Goal: Transaction & Acquisition: Book appointment/travel/reservation

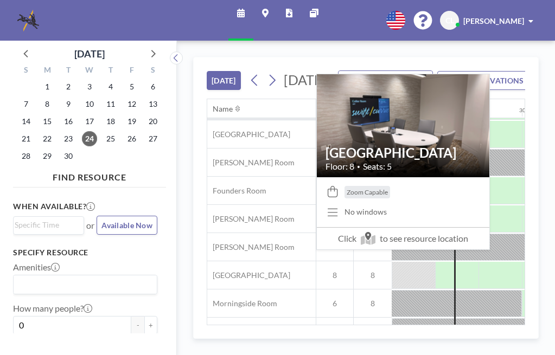
scroll to position [81, 955]
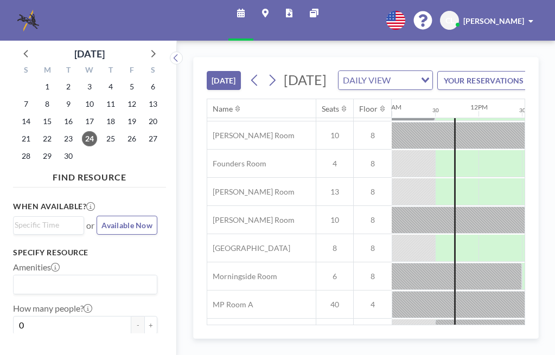
click at [186, 223] on div "[DATE] [DATE] DAILY VIEW Loading... YOUR RESERVATIONS Name Seats Floor 12AM 30 …" at bounding box center [366, 198] width 378 height 315
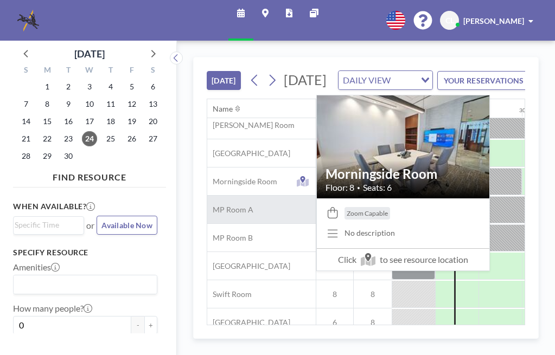
scroll to position [190, 955]
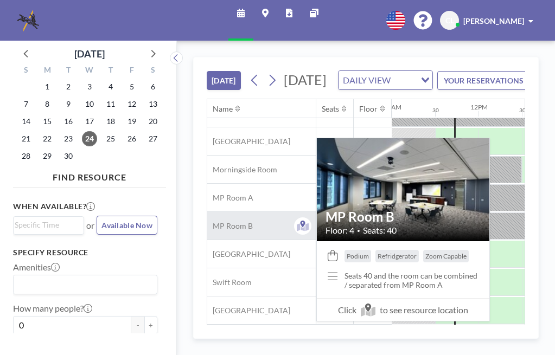
click at [229, 240] on div "MP Room B" at bounding box center [261, 226] width 108 height 28
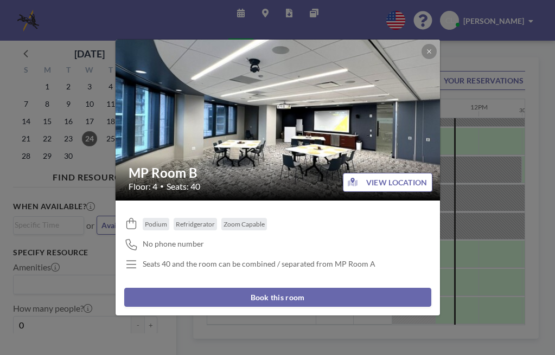
click at [172, 291] on button "Book this room" at bounding box center [277, 297] width 307 height 19
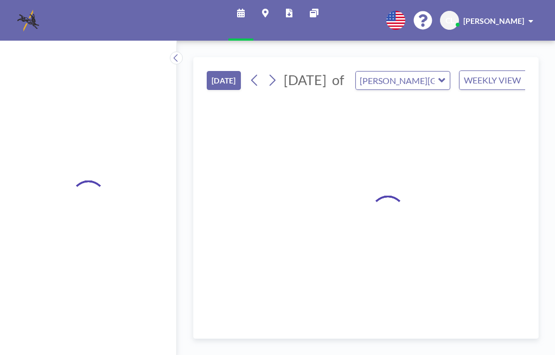
type input "MP Room B"
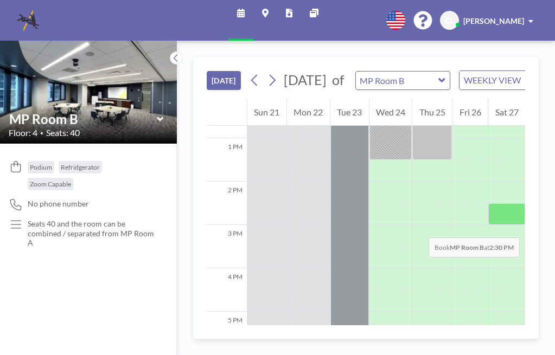
scroll to position [561, 0]
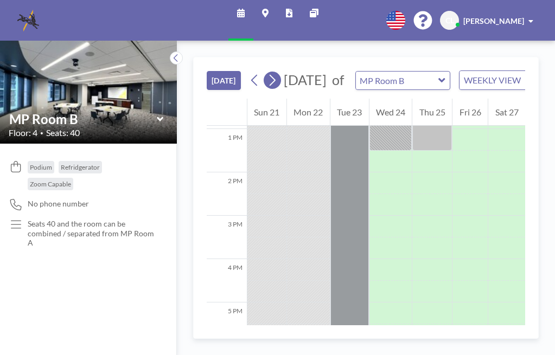
click at [275, 84] on icon at bounding box center [272, 80] width 10 height 16
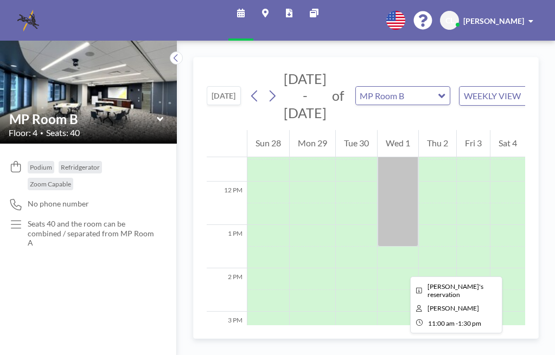
scroll to position [510, 0]
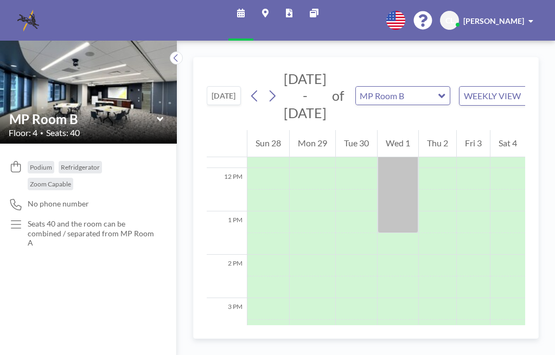
click at [438, 94] on icon at bounding box center [441, 96] width 7 height 11
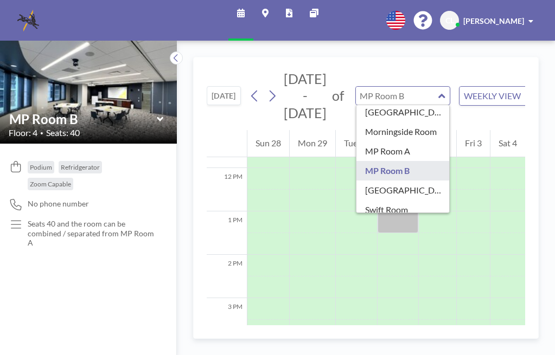
scroll to position [164, 0]
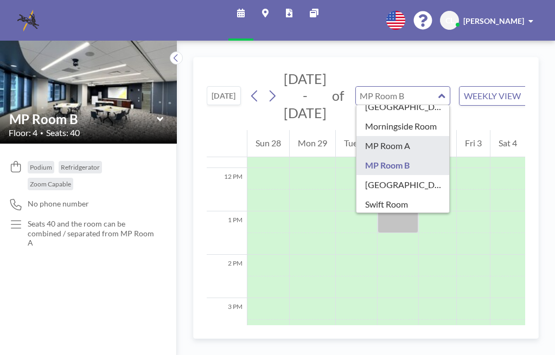
type input "MP Room A"
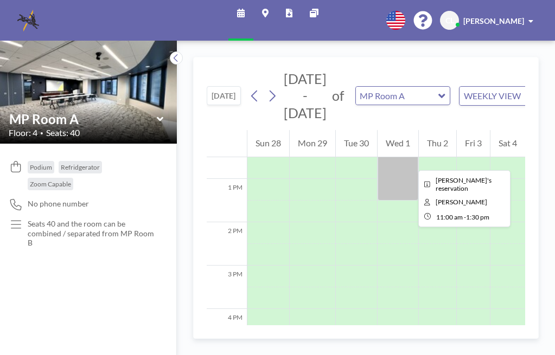
scroll to position [556, 0]
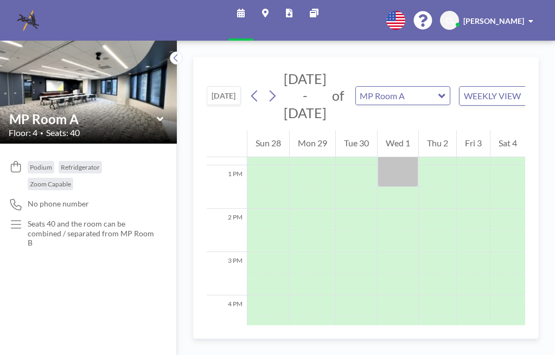
click at [438, 95] on icon at bounding box center [441, 96] width 7 height 11
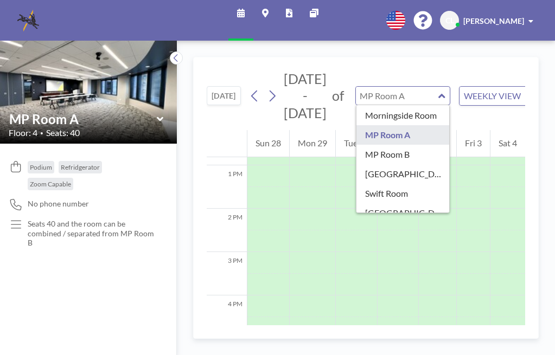
scroll to position [189, 0]
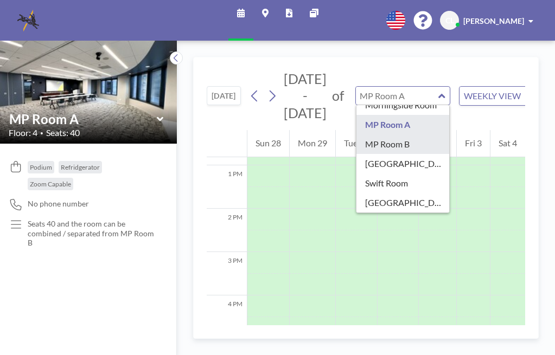
type input "MP Room B"
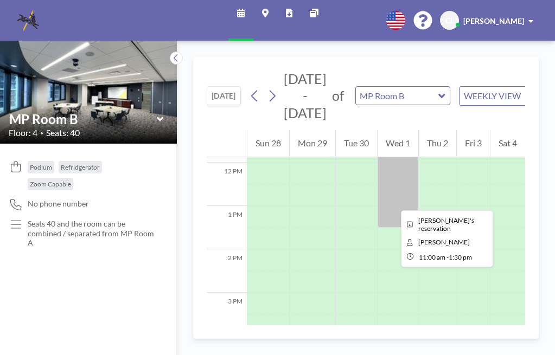
scroll to position [529, 0]
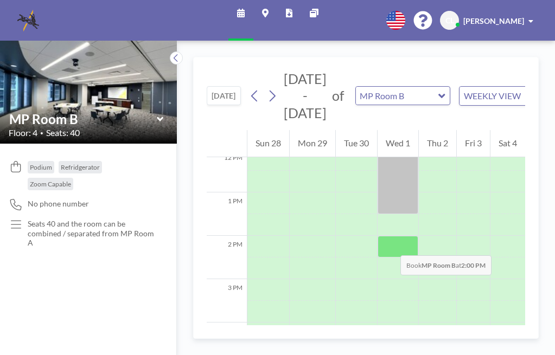
click at [389, 245] on div at bounding box center [397, 247] width 41 height 22
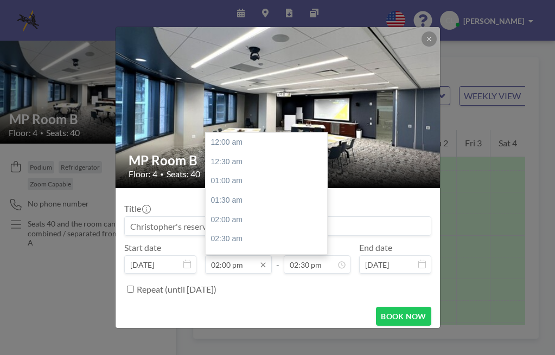
scroll to position [541, 0]
click at [227, 268] on input "02:00 pm" at bounding box center [238, 264] width 67 height 18
drag, startPoint x: 227, startPoint y: 264, endPoint x: 214, endPoint y: 262, distance: 13.7
click at [214, 262] on input "02:00 pm" at bounding box center [238, 264] width 67 height 18
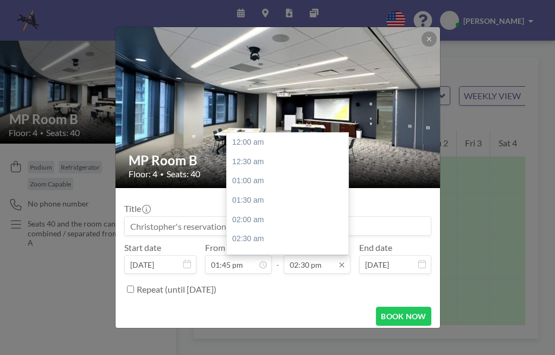
type input "01:45 pm"
click at [319, 264] on input "02:30 pm" at bounding box center [317, 264] width 67 height 18
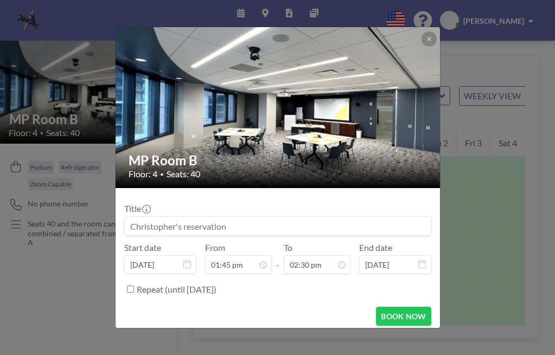
click at [305, 290] on div "Repeat (until [DATE])" at bounding box center [284, 289] width 294 height 18
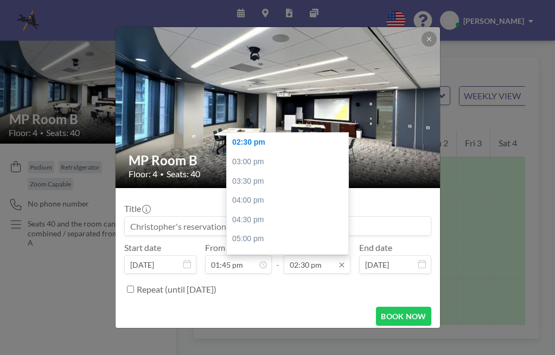
drag, startPoint x: 298, startPoint y: 261, endPoint x: 304, endPoint y: 262, distance: 6.6
click at [304, 262] on input "02:30 pm" at bounding box center [317, 264] width 67 height 18
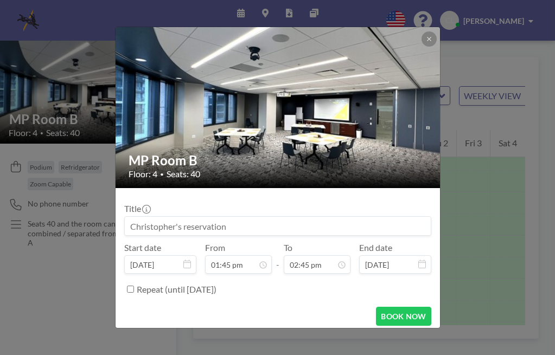
type input "02:45 pm"
click at [312, 284] on div "Repeat (until [DATE])" at bounding box center [284, 289] width 294 height 18
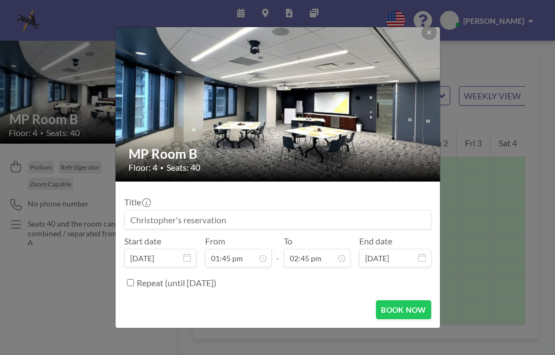
click at [326, 308] on div "BOOK NOW" at bounding box center [277, 309] width 307 height 19
drag, startPoint x: 181, startPoint y: 220, endPoint x: 145, endPoint y: 221, distance: 36.4
click at [145, 221] on input at bounding box center [278, 219] width 306 height 18
drag, startPoint x: 230, startPoint y: 219, endPoint x: 85, endPoint y: 206, distance: 146.4
click at [85, 206] on div "MP Room B Floor: 4 • Seats: 40 Title Start date [DATE] From 01:45 pm - To 02:45…" at bounding box center [277, 177] width 555 height 355
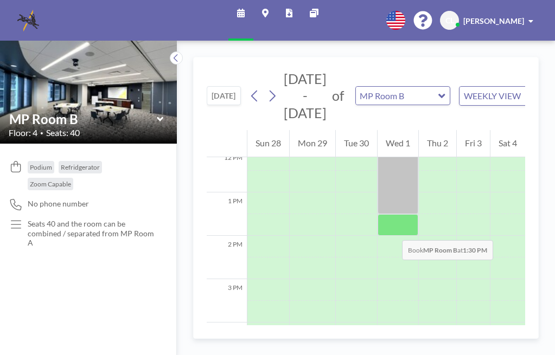
click at [391, 229] on div at bounding box center [397, 225] width 41 height 22
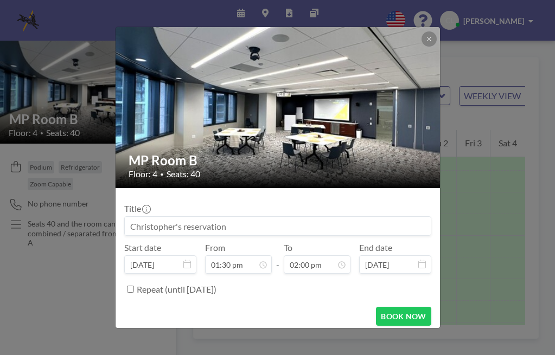
click at [185, 226] on input at bounding box center [278, 226] width 306 height 18
type input "l"
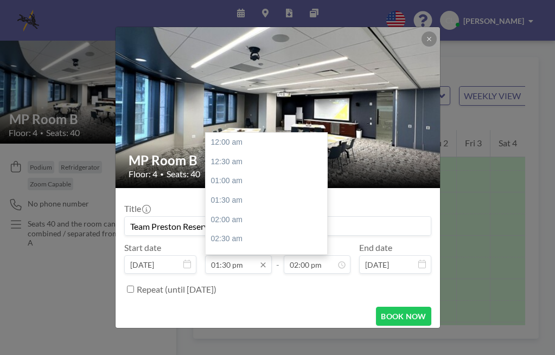
scroll to position [521, 0]
type input "Team Preston Reservation"
drag, startPoint x: 221, startPoint y: 266, endPoint x: 229, endPoint y: 265, distance: 8.2
click at [229, 265] on input "01:30 pm" at bounding box center [238, 264] width 67 height 18
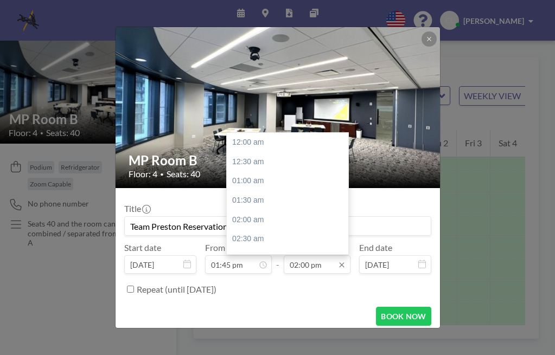
scroll to position [541, 0]
type input "01:45 pm"
drag, startPoint x: 298, startPoint y: 266, endPoint x: 308, endPoint y: 267, distance: 9.8
click at [308, 267] on input "02:00 pm" at bounding box center [317, 264] width 67 height 18
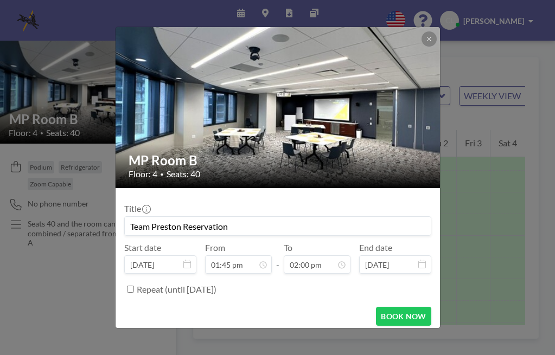
click at [321, 303] on form "Title Team Preston Reservation Start date [DATE] From 01:45 pm - To 02:00 pm En…" at bounding box center [278, 261] width 324 height 146
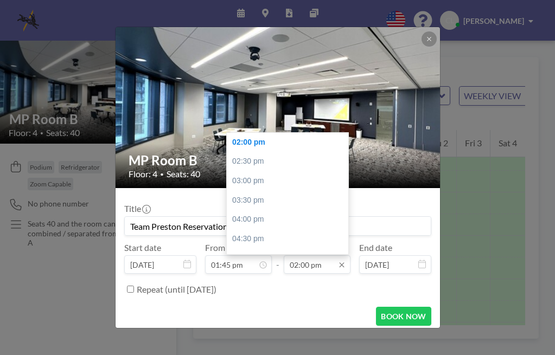
drag, startPoint x: 297, startPoint y: 266, endPoint x: 309, endPoint y: 266, distance: 11.9
click at [309, 266] on input "02:00 pm" at bounding box center [317, 264] width 67 height 18
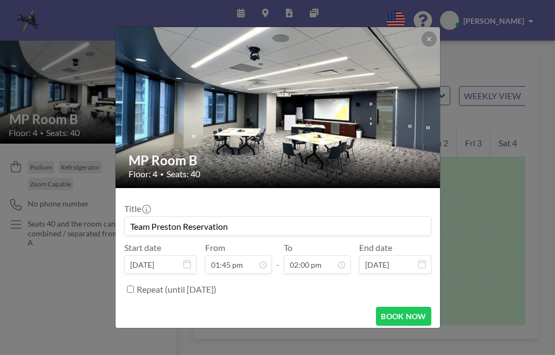
click at [313, 294] on div "Repeat (until [DATE])" at bounding box center [284, 289] width 294 height 18
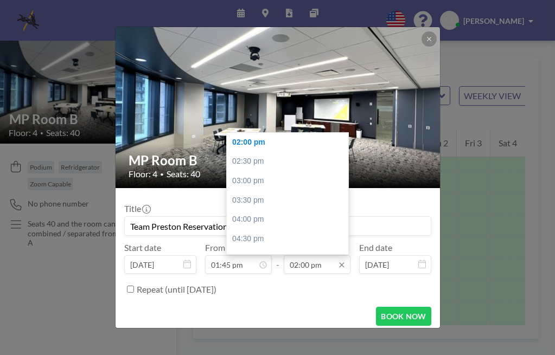
drag, startPoint x: 298, startPoint y: 265, endPoint x: 306, endPoint y: 265, distance: 8.1
click at [306, 265] on input "02:00 pm" at bounding box center [317, 264] width 67 height 18
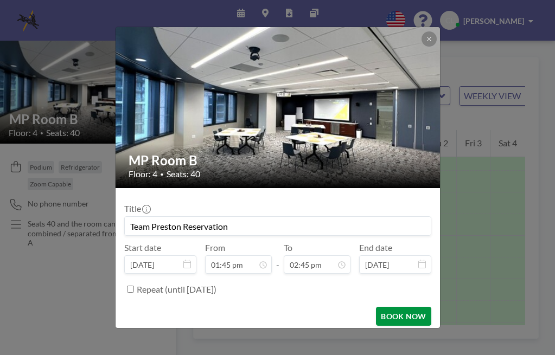
type input "02:45 pm"
click at [390, 315] on button "BOOK NOW" at bounding box center [403, 316] width 55 height 19
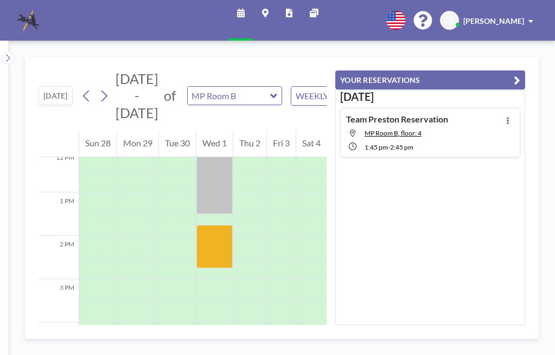
click at [280, 344] on div "[DATE] [DATE] - [DATE] of MP Room B WEEKLY VIEW Loading... 12 AM 1 AM 2 AM 3 AM…" at bounding box center [282, 198] width 546 height 315
click at [545, 109] on div "[DATE] [DATE] - [DATE] of MP Room B WEEKLY VIEW Loading... 12 AM 1 AM 2 AM 3 AM…" at bounding box center [282, 198] width 546 height 315
click at [234, 14] on link "Schedule" at bounding box center [240, 20] width 25 height 41
click at [242, 14] on icon at bounding box center [241, 13] width 8 height 9
click at [454, 23] on span "CL" at bounding box center [449, 21] width 9 height 10
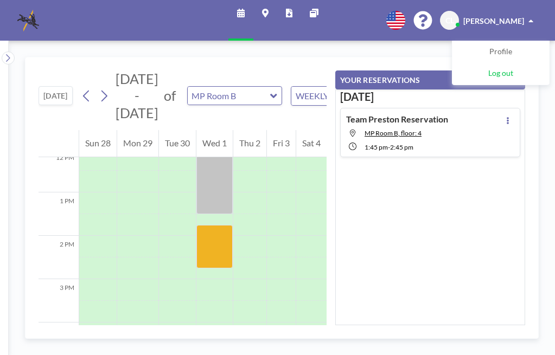
click at [478, 68] on link "Log out" at bounding box center [500, 74] width 97 height 22
